Goal: Task Accomplishment & Management: Use online tool/utility

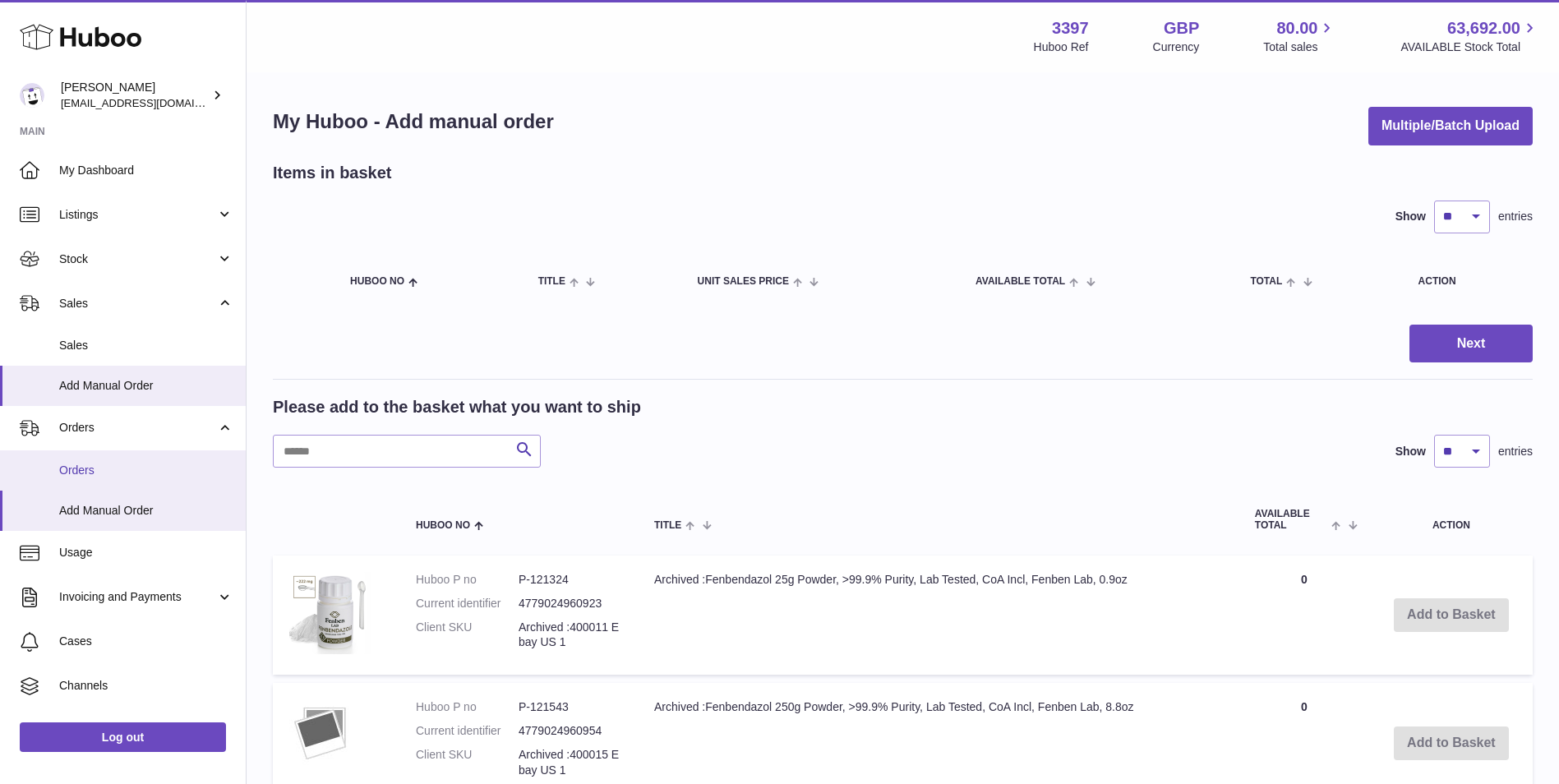
click at [119, 476] on span "Orders" at bounding box center [146, 470] width 174 height 16
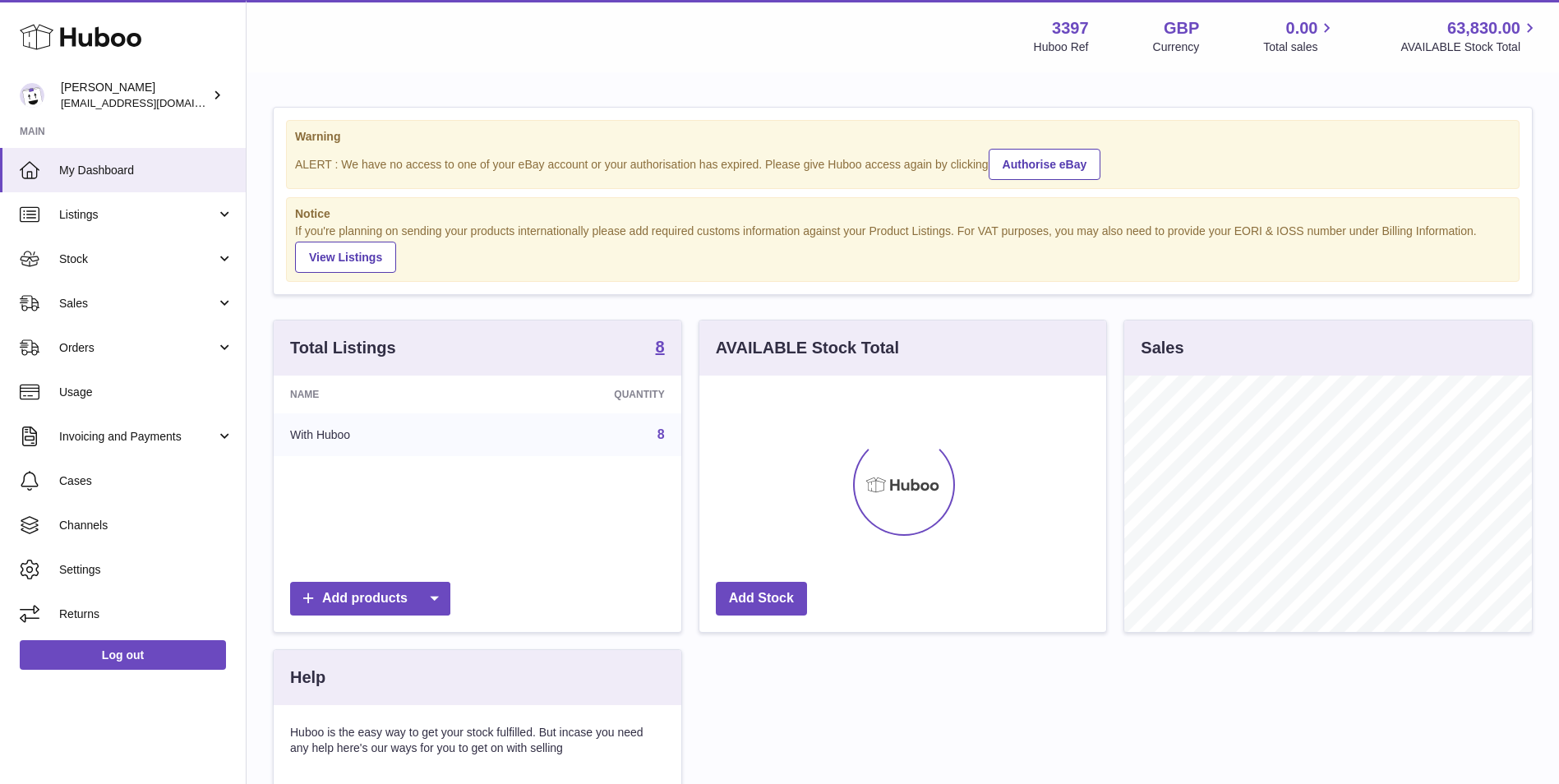
scroll to position [256, 407]
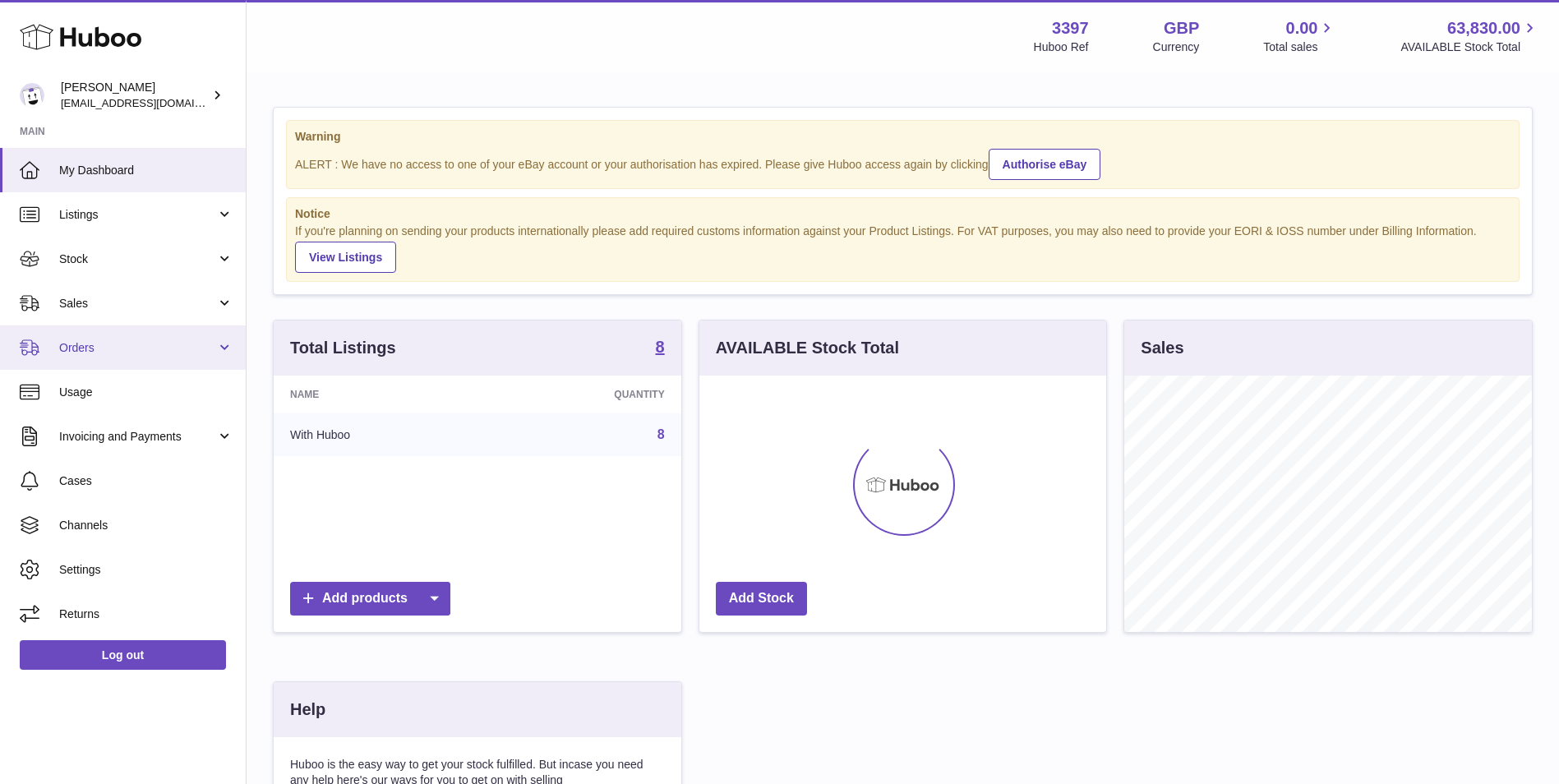
click at [112, 351] on span "Orders" at bounding box center [138, 348] width 157 height 16
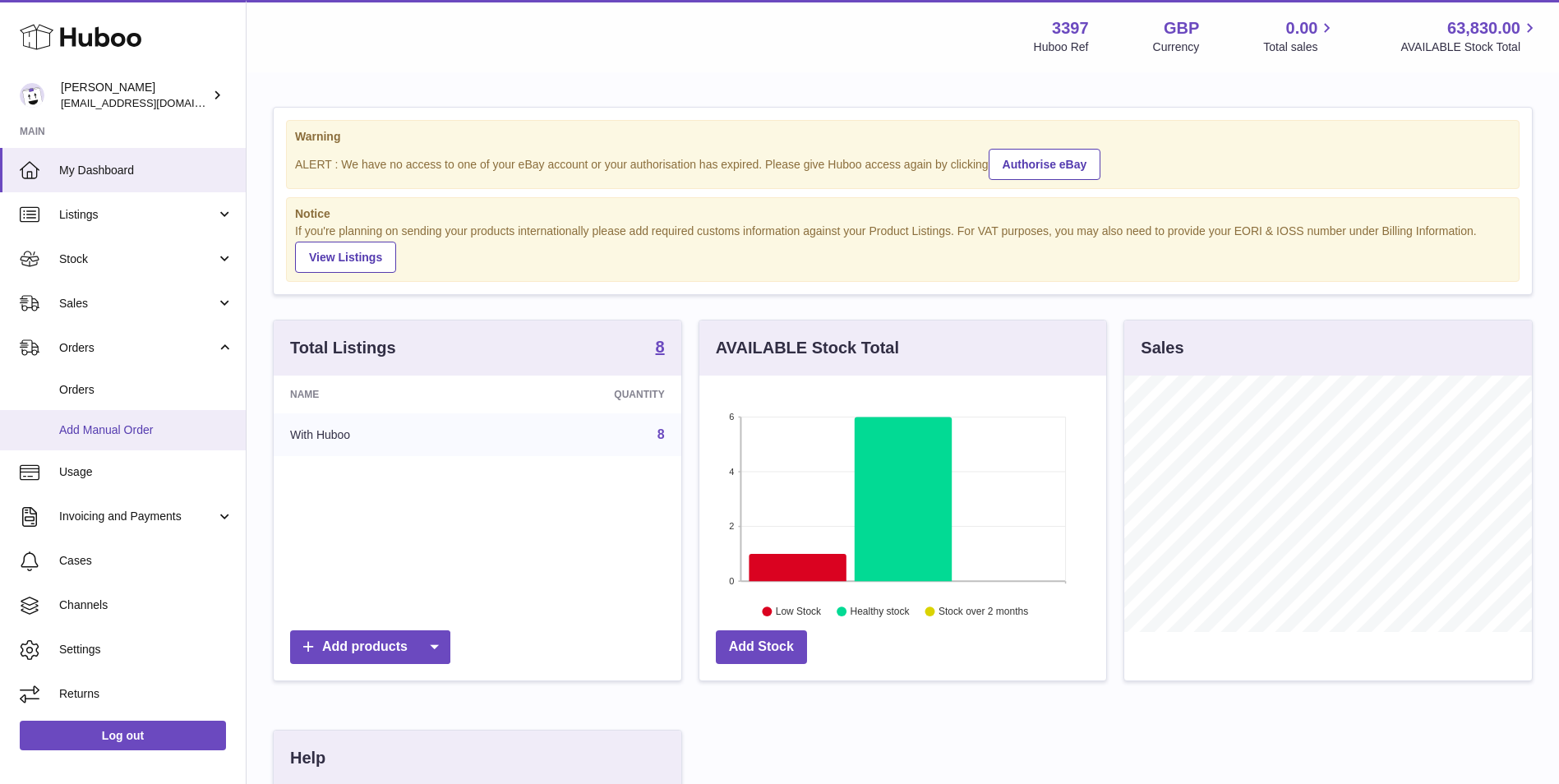
click at [108, 429] on span "Add Manual Order" at bounding box center [146, 430] width 174 height 16
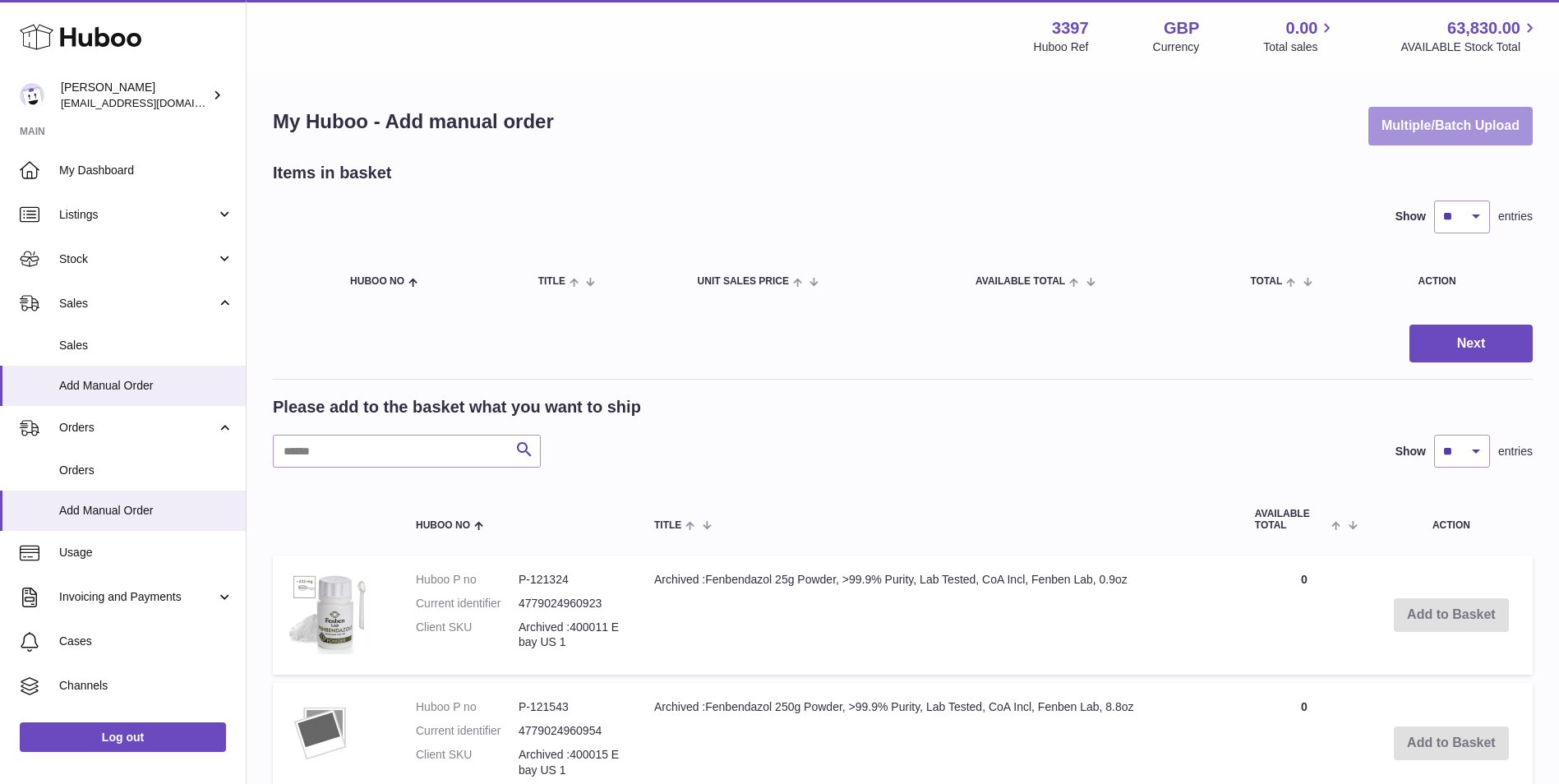
click at [1466, 120] on button "Multiple/Batch Upload" at bounding box center [1450, 126] width 164 height 39
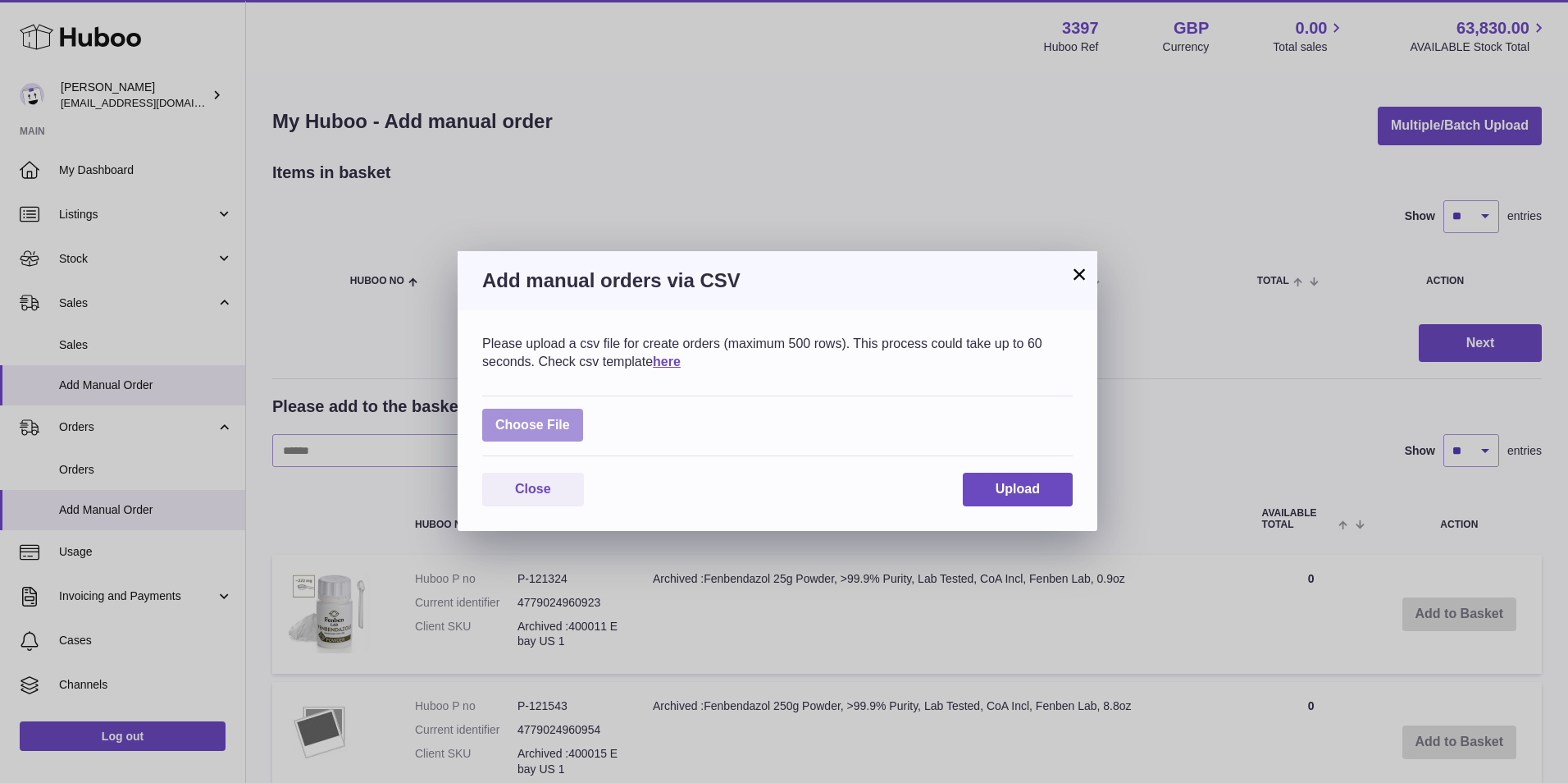
click at [544, 416] on label at bounding box center [532, 425] width 101 height 34
click at [570, 417] on input "file" at bounding box center [570, 417] width 1 height 1
type input "**********"
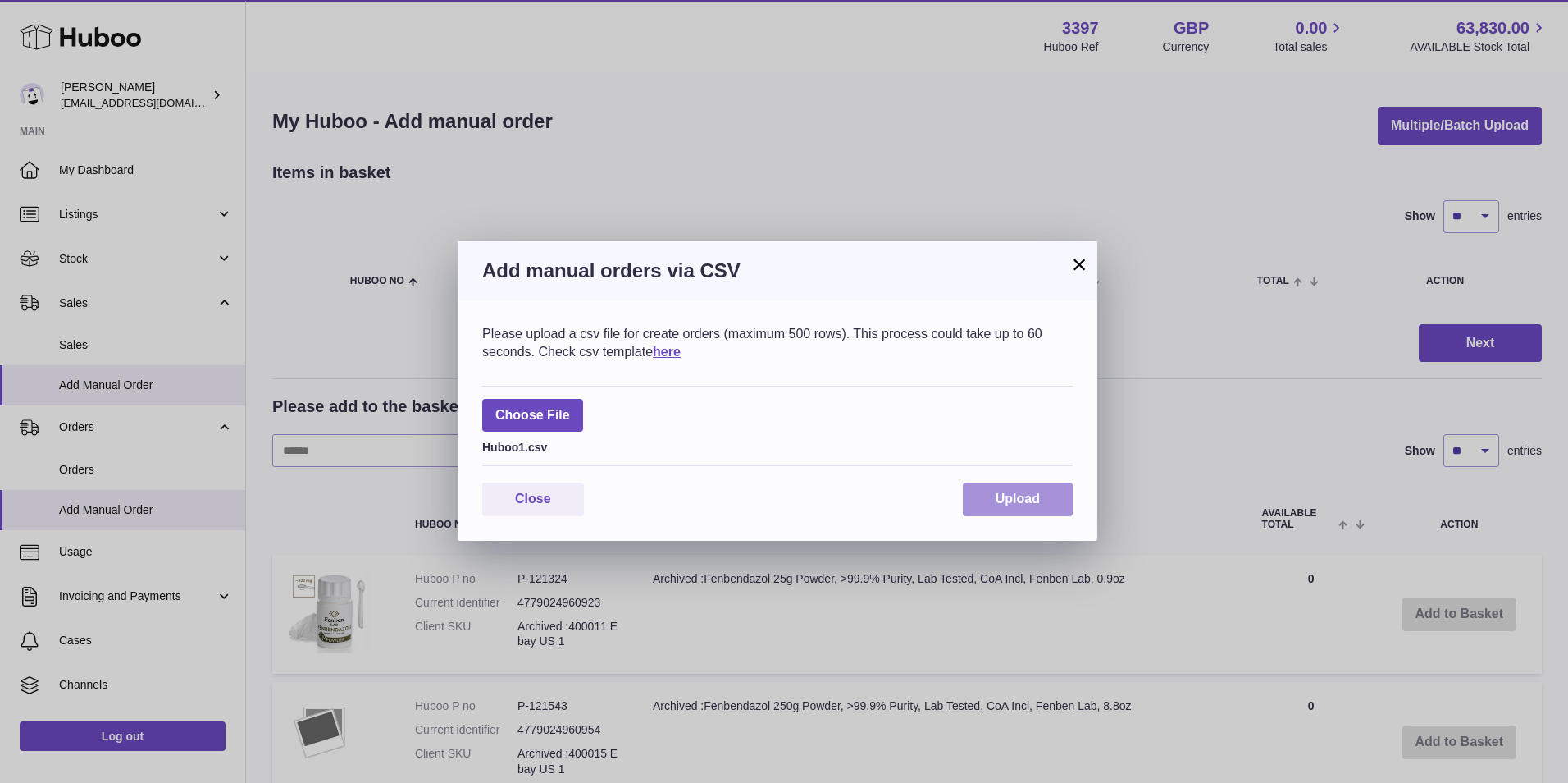
drag, startPoint x: 997, startPoint y: 502, endPoint x: 1101, endPoint y: 526, distance: 106.7
click at [997, 502] on span "Upload" at bounding box center [1018, 499] width 45 height 14
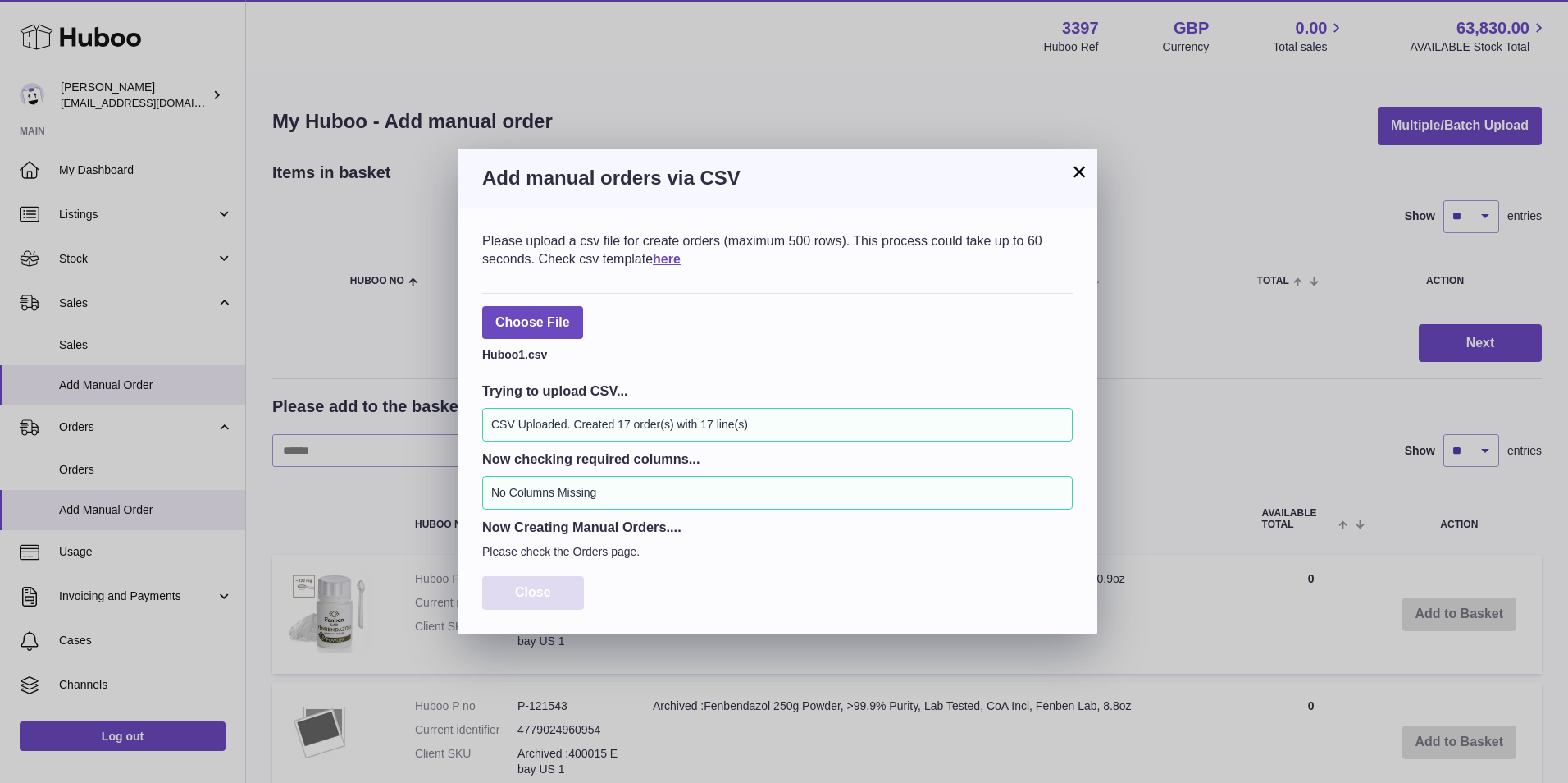
click at [539, 591] on span "Close" at bounding box center [532, 592] width 36 height 14
